Goal: Task Accomplishment & Management: Use online tool/utility

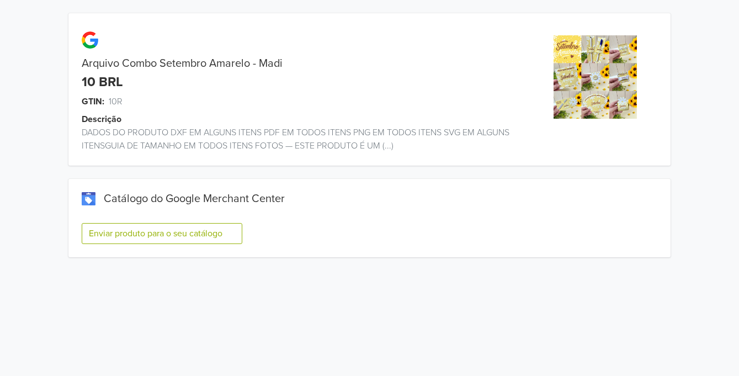
click at [218, 235] on button "Enviar produto para o seu catálogo" at bounding box center [162, 233] width 161 height 21
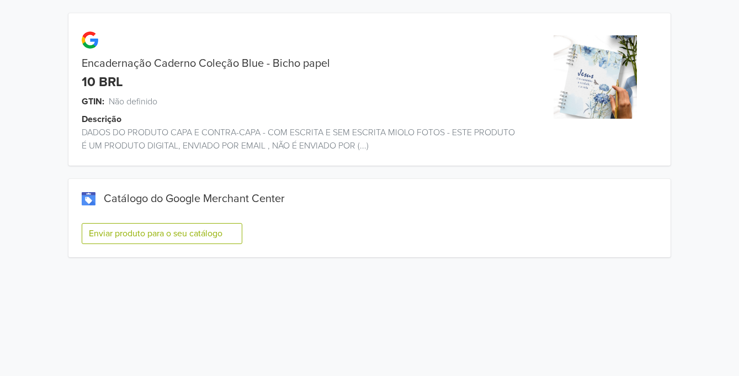
click at [226, 235] on button "Enviar produto para o seu catálogo" at bounding box center [162, 233] width 161 height 21
